Goal: Find specific page/section: Find specific page/section

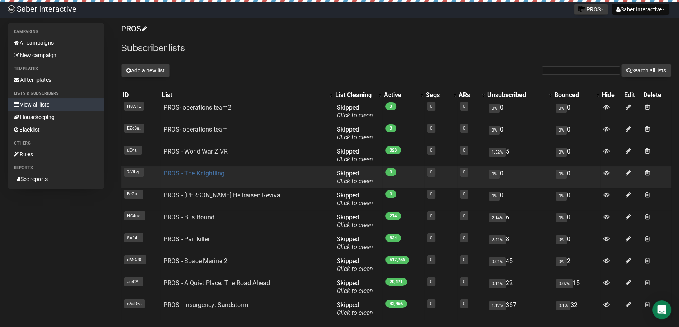
click at [206, 174] on link "PROS - The Knightling" at bounding box center [193, 173] width 61 height 7
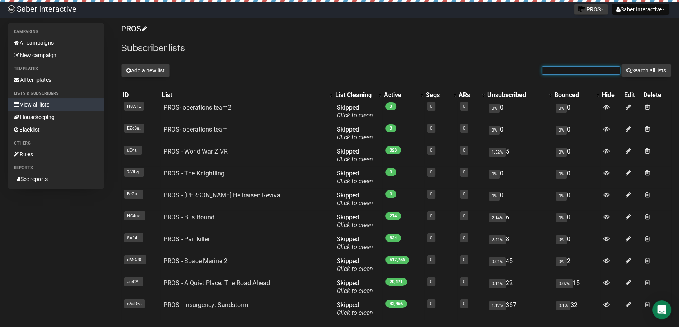
click at [561, 72] on input "text" at bounding box center [581, 70] width 78 height 9
paste input "modpros@saber.gam"
type input "modpros@saber.gam"
click at [621, 64] on button "Search all lists" at bounding box center [646, 70] width 50 height 13
click at [649, 72] on button "Search all lists" at bounding box center [646, 70] width 50 height 13
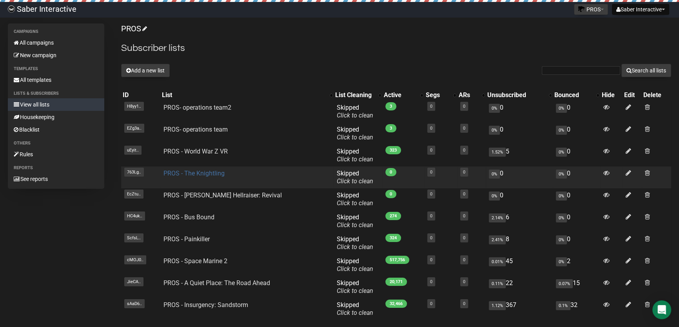
click at [195, 175] on link "PROS - The Knightling" at bounding box center [193, 173] width 61 height 7
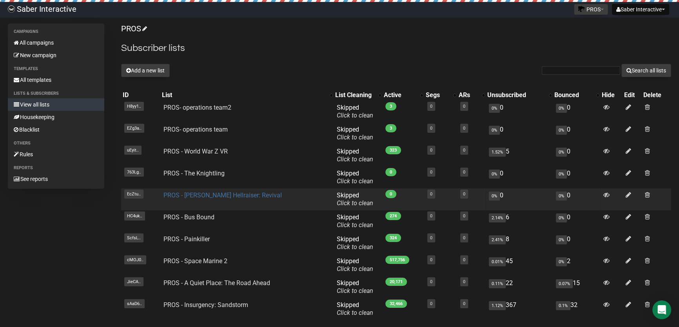
click at [216, 194] on link "PROS - [PERSON_NAME] Hellraiser: Revival" at bounding box center [222, 195] width 118 height 7
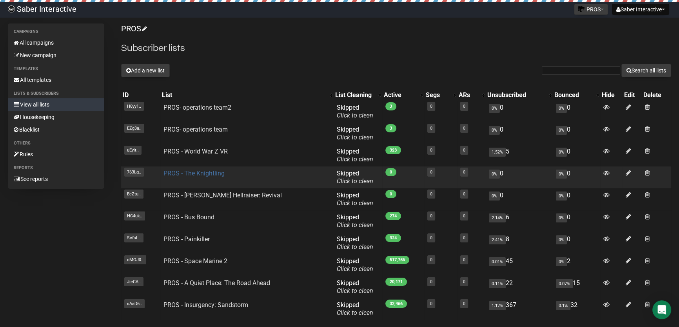
click at [196, 172] on link "PROS - The Knightling" at bounding box center [193, 173] width 61 height 7
